Goal: Task Accomplishment & Management: Use online tool/utility

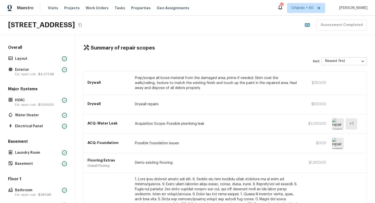
click at [343, 60] on body "Maestro Visits Projects Work Orders Tasks Properties Geo Assignments 841 [GEOGR…" at bounding box center [187, 101] width 375 height 203
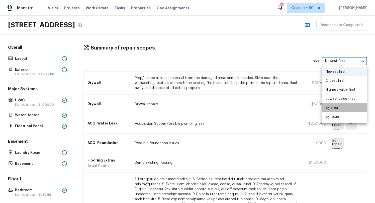
click at [340, 108] on li "By area" at bounding box center [344, 108] width 45 height 9
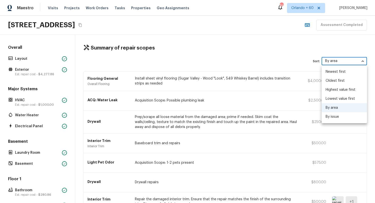
click at [345, 61] on body "Maestro Visits Projects Work Orders Tasks Properties Geo Assignments 841 [GEOGR…" at bounding box center [187, 101] width 375 height 203
click at [344, 81] on li "Oldest first" at bounding box center [344, 80] width 45 height 9
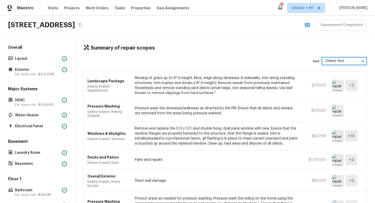
click at [344, 60] on body "Maestro Visits Projects Work Orders Tasks Properties Geo Assignments 841 [GEOGR…" at bounding box center [187, 101] width 375 height 203
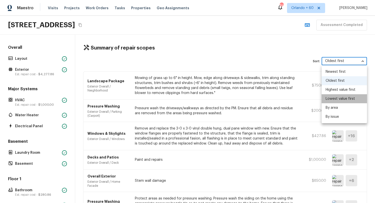
click at [346, 98] on li "Lowest value first" at bounding box center [344, 98] width 45 height 9
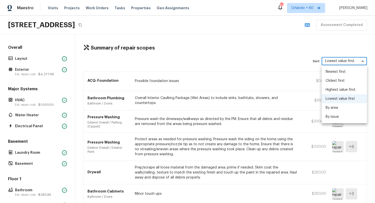
click at [344, 62] on body "Maestro Visits Projects Work Orders Tasks Properties Geo Assignments 841 [GEOGR…" at bounding box center [187, 101] width 375 height 203
click at [341, 115] on li "By issue" at bounding box center [344, 117] width 45 height 9
type input "issue"
